Goal: Navigation & Orientation: Understand site structure

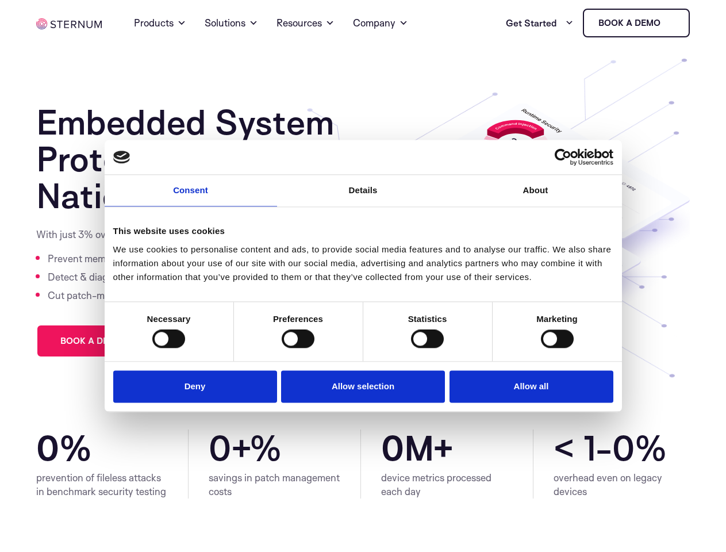
click at [191, 198] on link "Consent" at bounding box center [191, 191] width 172 height 32
click at [363, 198] on link "Details" at bounding box center [363, 191] width 172 height 32
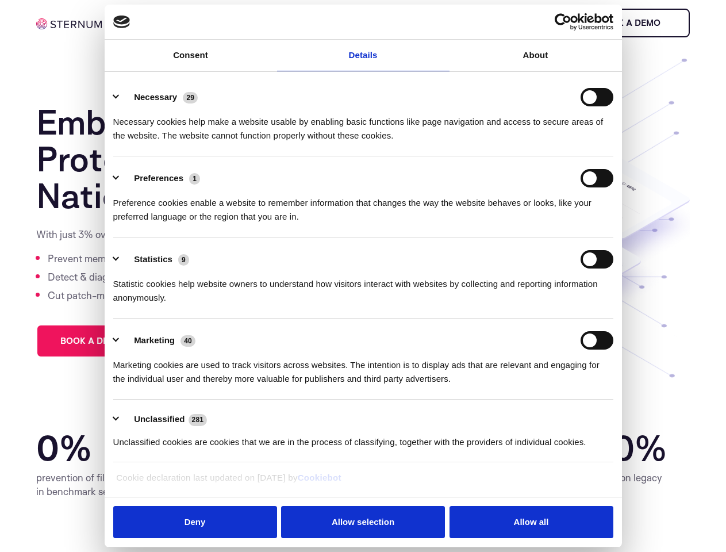
click at [536, 143] on div "Necessary cookies help make a website usable by enabling basic functions like p…" at bounding box center [363, 124] width 500 height 36
click at [168, 305] on div "Statistic cookies help website owners to understand how visitors interact with …" at bounding box center [363, 286] width 500 height 36
click at [298, 305] on div "Statistic cookies help website owners to understand how visitors interact with …" at bounding box center [363, 286] width 500 height 36
click at [427, 305] on div "Statistic cookies help website owners to understand how visitors interact with …" at bounding box center [363, 286] width 500 height 36
click at [557, 305] on div "Statistic cookies help website owners to understand how visitors interact with …" at bounding box center [363, 286] width 500 height 36
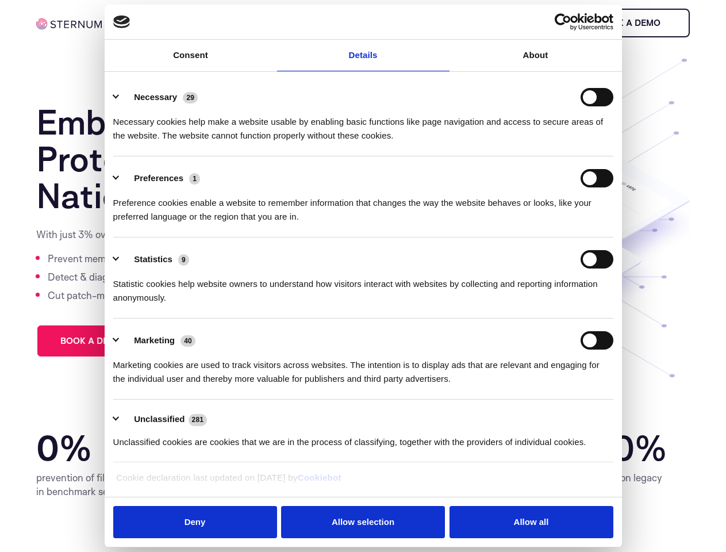
click at [198, 385] on li "Marketing 40 Marketing cookies are used to track visitors across websites. The …" at bounding box center [363, 358] width 500 height 81
click at [363, 385] on li "Marketing 40 Marketing cookies are used to track visitors across websites. The …" at bounding box center [363, 358] width 500 height 81
click at [528, 385] on li "Marketing 40 Marketing cookies are used to track visitors across websites. The …" at bounding box center [363, 358] width 500 height 81
